Goal: Transaction & Acquisition: Register for event/course

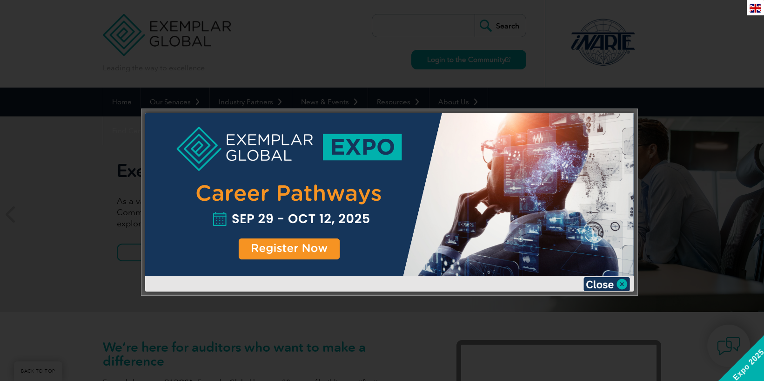
scroll to position [139, 0]
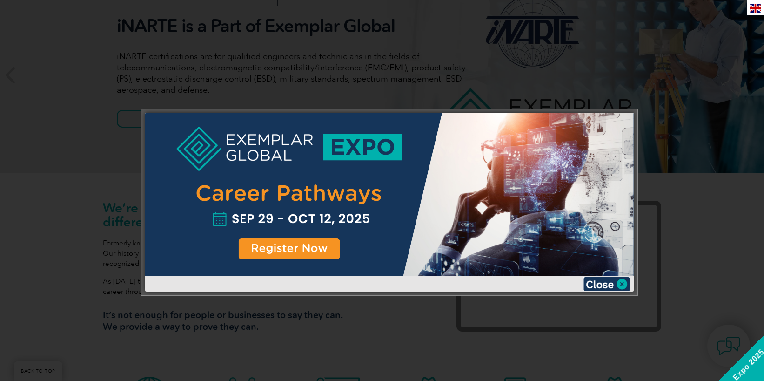
click at [302, 245] on div at bounding box center [389, 194] width 489 height 163
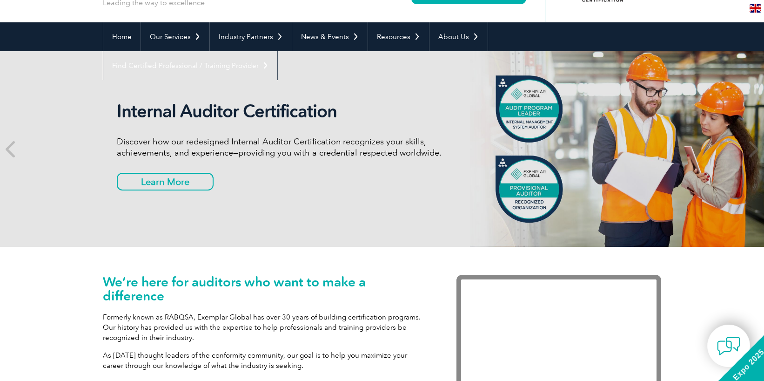
scroll to position [0, 0]
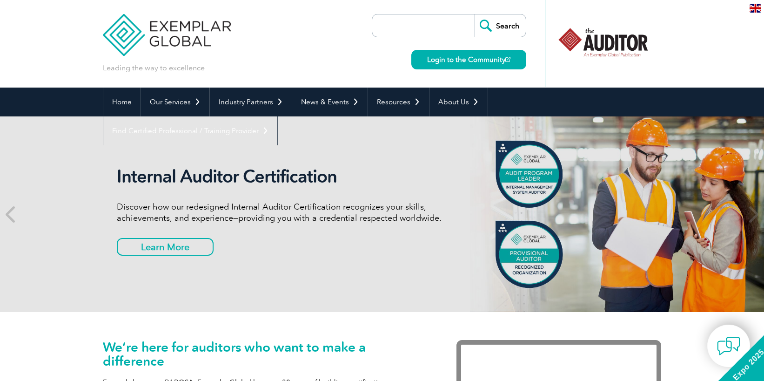
click at [758, 7] on img at bounding box center [756, 8] width 12 height 9
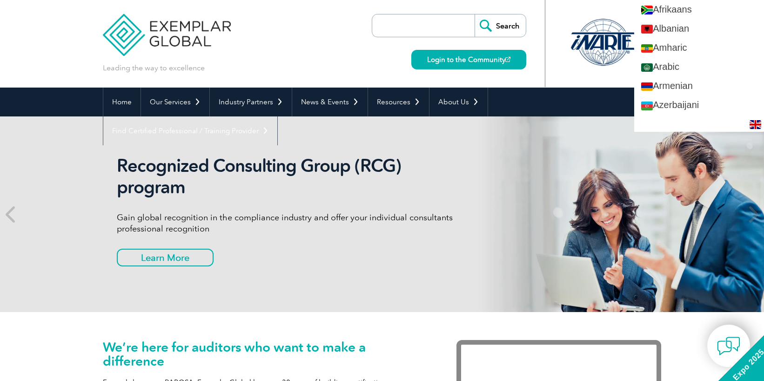
click at [270, 48] on div "Leading the way to excellence Search" at bounding box center [382, 43] width 558 height 87
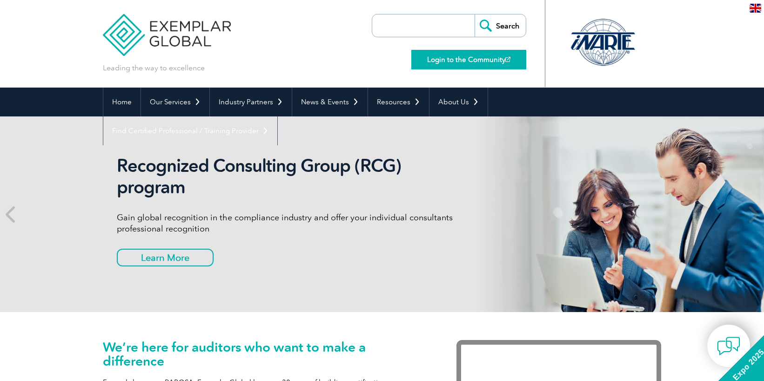
click at [453, 67] on link "Login to the Community" at bounding box center [468, 60] width 115 height 20
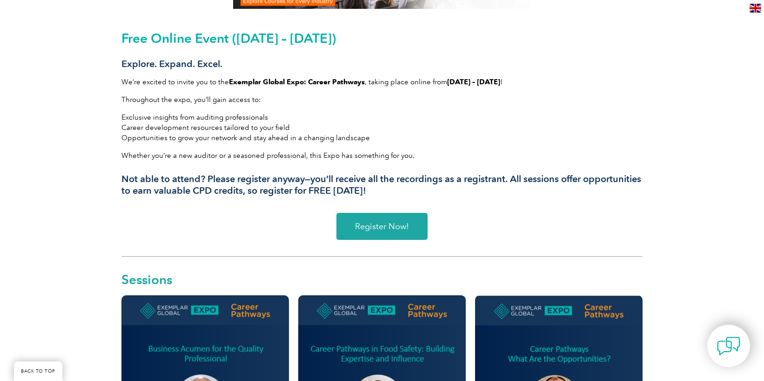
scroll to position [279, 0]
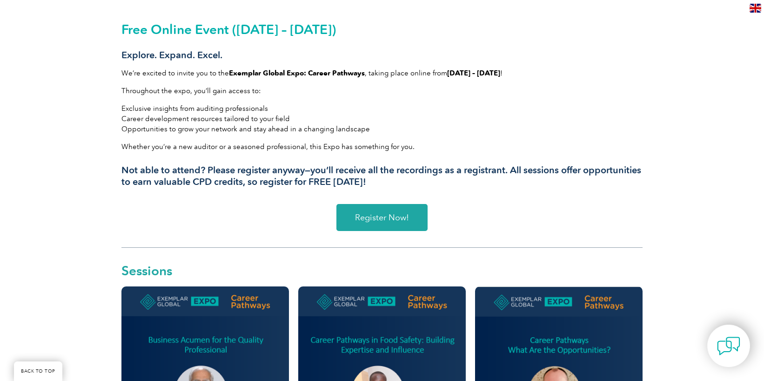
click at [411, 219] on link "Register Now!" at bounding box center [381, 217] width 91 height 27
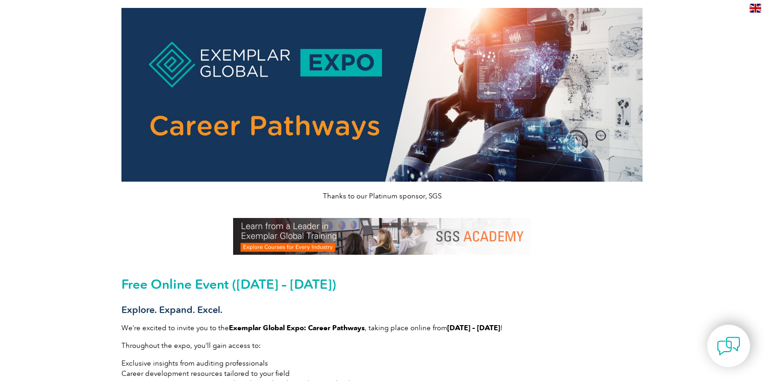
scroll to position [0, 0]
